Goal: Go to known website: Access a specific website the user already knows

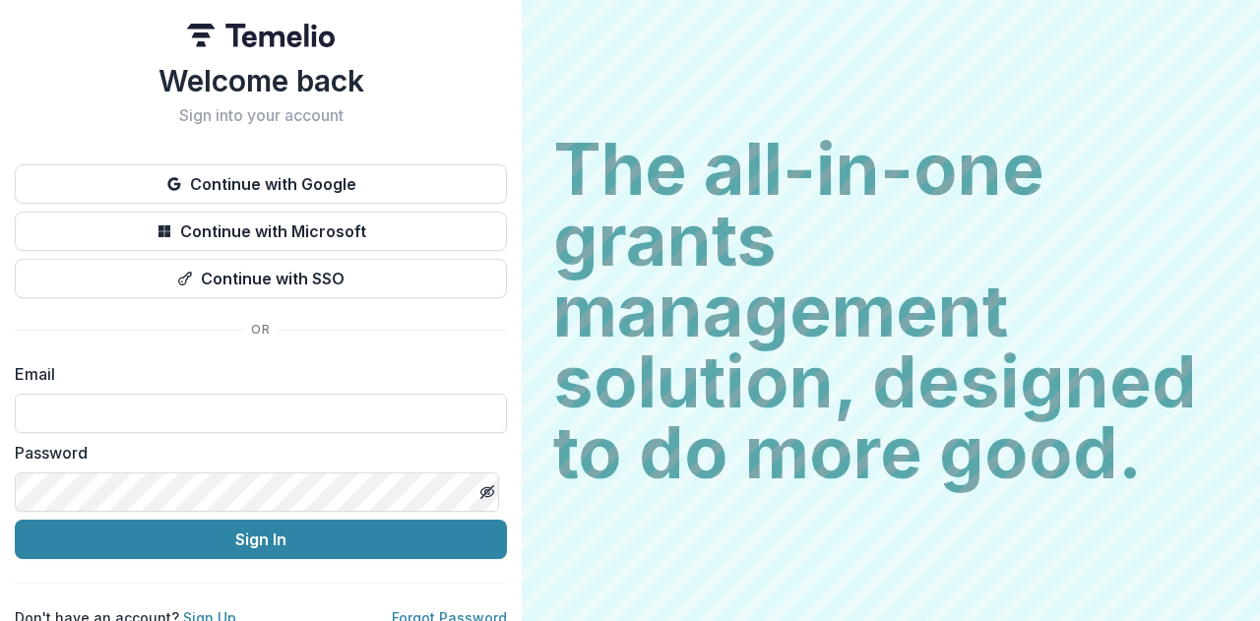
type input "**********"
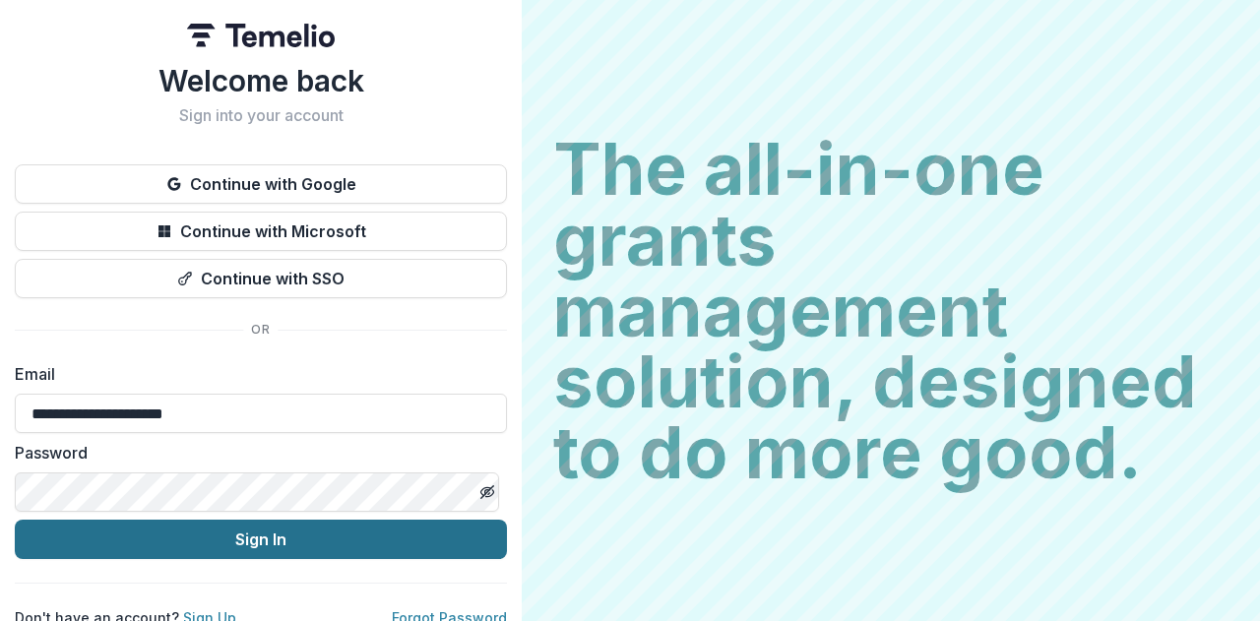
click at [272, 543] on button "Sign In" at bounding box center [261, 539] width 492 height 39
